Goal: Task Accomplishment & Management: Complete application form

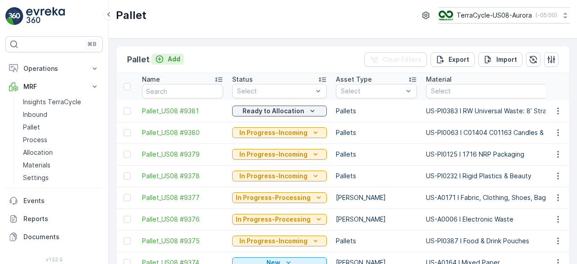
click at [166, 58] on div "Add" at bounding box center [167, 59] width 25 height 9
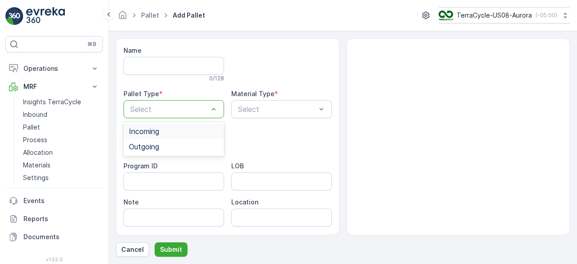
click at [176, 131] on div "Incoming" at bounding box center [174, 131] width 90 height 8
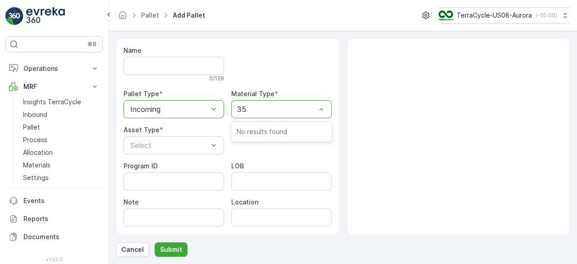
type input "355"
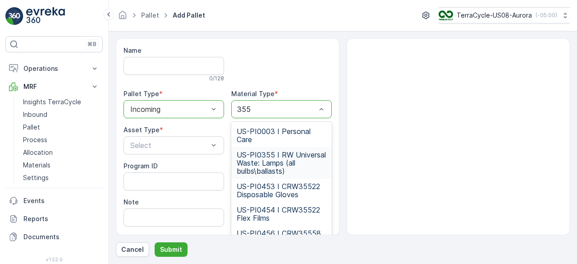
click at [286, 163] on span "US-PI0355 I RW Universal Waste: Lamps (all bulbs\ballasts)" at bounding box center [282, 163] width 90 height 24
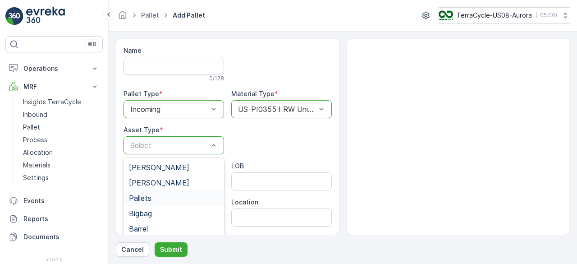
click at [164, 198] on div "Pallets" at bounding box center [174, 198] width 90 height 8
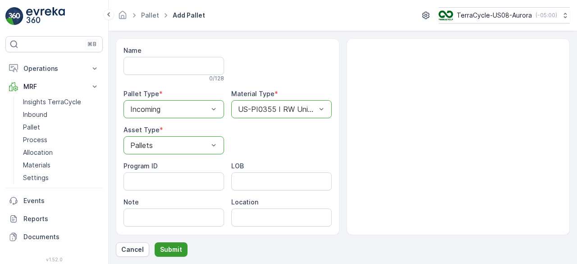
click at [166, 252] on p "Submit" at bounding box center [171, 249] width 22 height 9
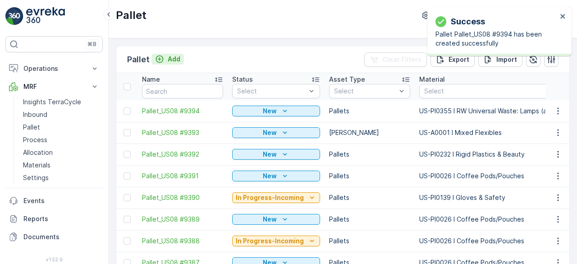
click at [176, 61] on p "Add" at bounding box center [174, 59] width 13 height 9
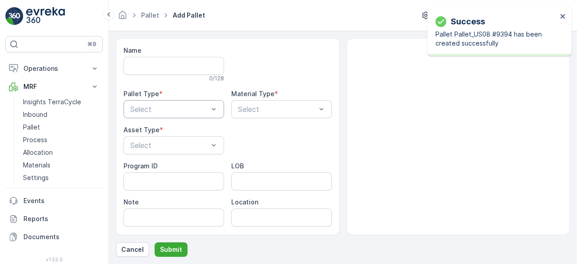
drag, startPoint x: 183, startPoint y: 118, endPoint x: 185, endPoint y: 111, distance: 7.4
click at [185, 111] on div "Name 0 / 128 Pallet Type * Select Material Type * Select Asset Type * Select Pr…" at bounding box center [228, 152] width 208 height 213
drag, startPoint x: 185, startPoint y: 111, endPoint x: 175, endPoint y: 132, distance: 23.8
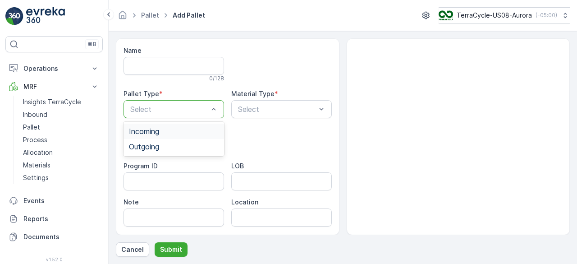
click at [175, 132] on div "Incoming" at bounding box center [174, 131] width 90 height 8
click at [258, 116] on div "Select" at bounding box center [281, 109] width 101 height 18
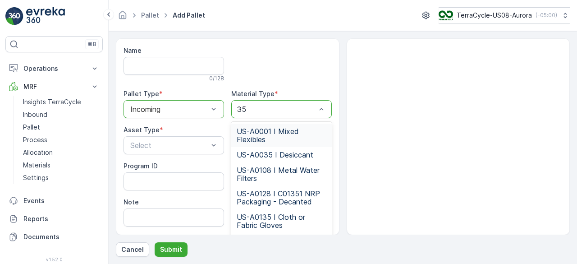
type input "355"
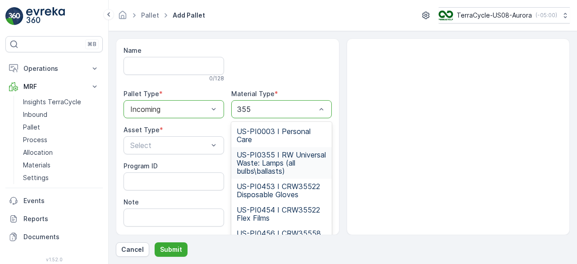
click at [283, 163] on span "US-PI0355 I RW Universal Waste: Lamps (all bulbs\ballasts)" at bounding box center [282, 163] width 90 height 24
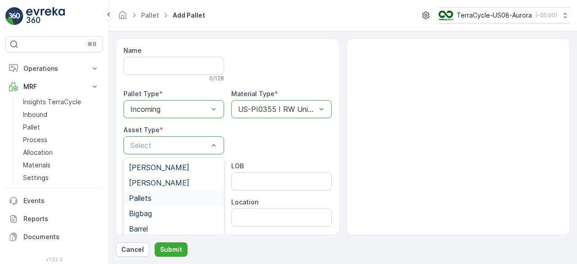
click at [169, 199] on div "Pallets" at bounding box center [174, 198] width 90 height 8
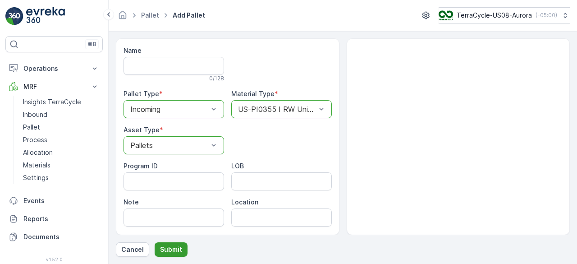
click at [167, 245] on p "Submit" at bounding box center [171, 249] width 22 height 9
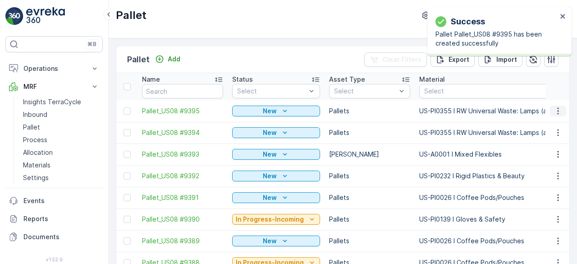
click at [557, 110] on icon "button" at bounding box center [558, 110] width 9 height 9
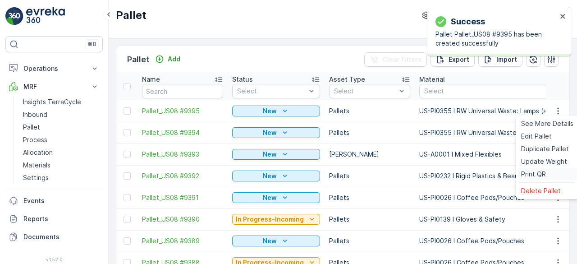
click at [540, 175] on span "Print QR" at bounding box center [533, 174] width 25 height 9
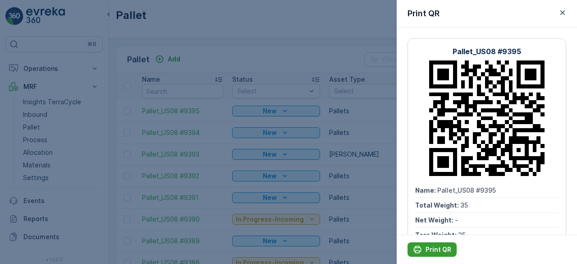
click at [434, 245] on p "Print QR" at bounding box center [439, 249] width 26 height 9
click at [364, 151] on div at bounding box center [288, 132] width 577 height 264
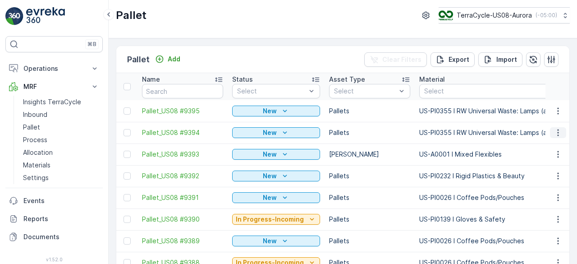
click at [557, 131] on icon "button" at bounding box center [557, 132] width 1 height 7
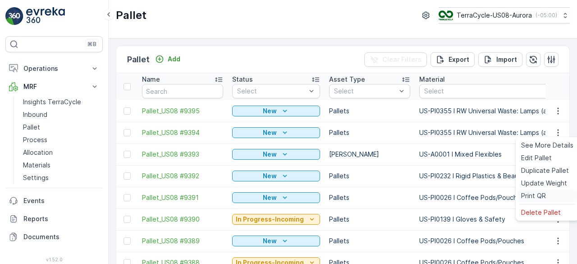
click at [539, 193] on span "Print QR" at bounding box center [533, 195] width 25 height 9
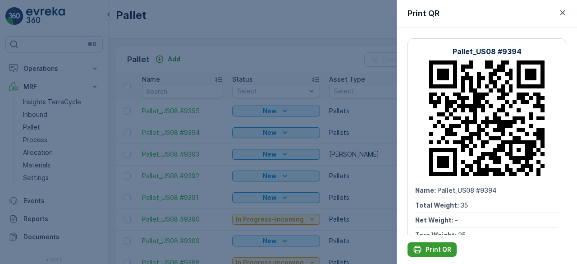
click at [433, 245] on p "Print QR" at bounding box center [439, 249] width 26 height 9
click at [368, 170] on div at bounding box center [288, 132] width 577 height 264
